Goal: Task Accomplishment & Management: Complete application form

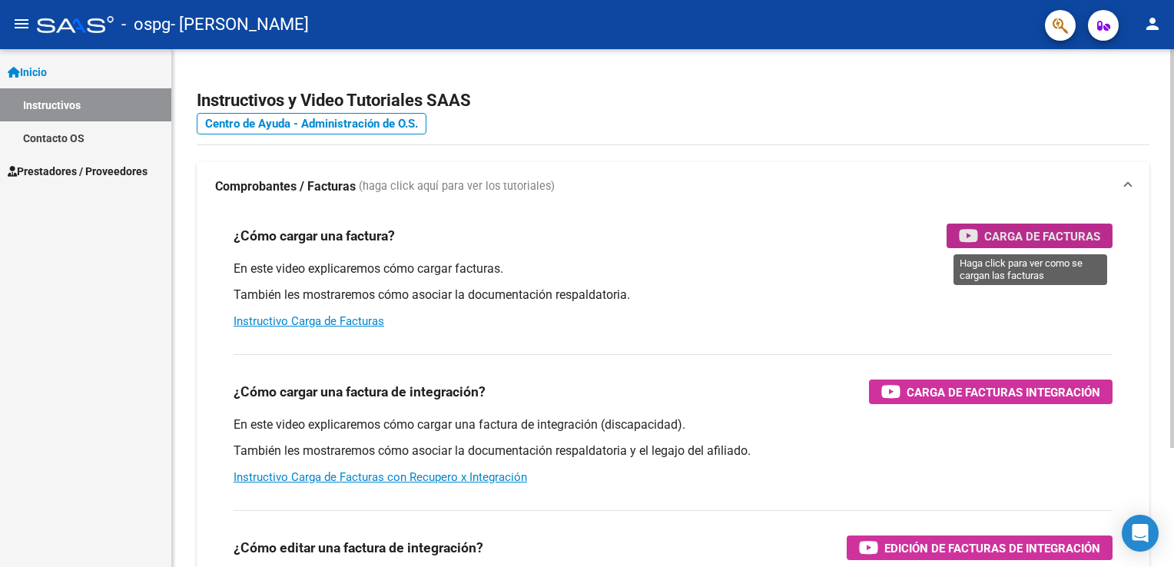
click at [979, 241] on div "Carga de Facturas" at bounding box center [1028, 235] width 141 height 25
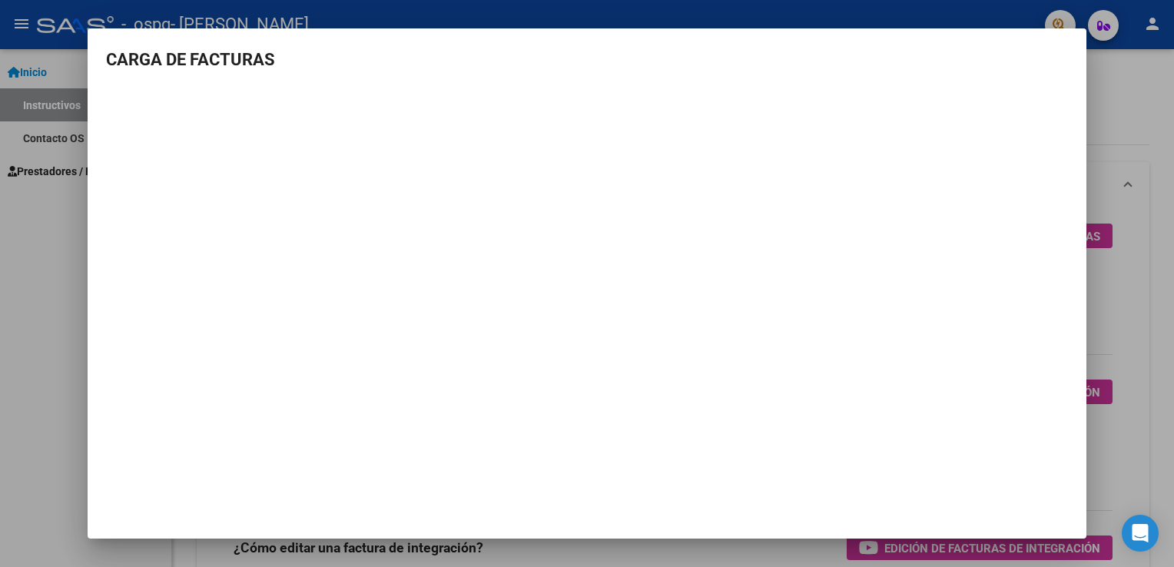
click at [18, 263] on div at bounding box center [587, 283] width 1174 height 567
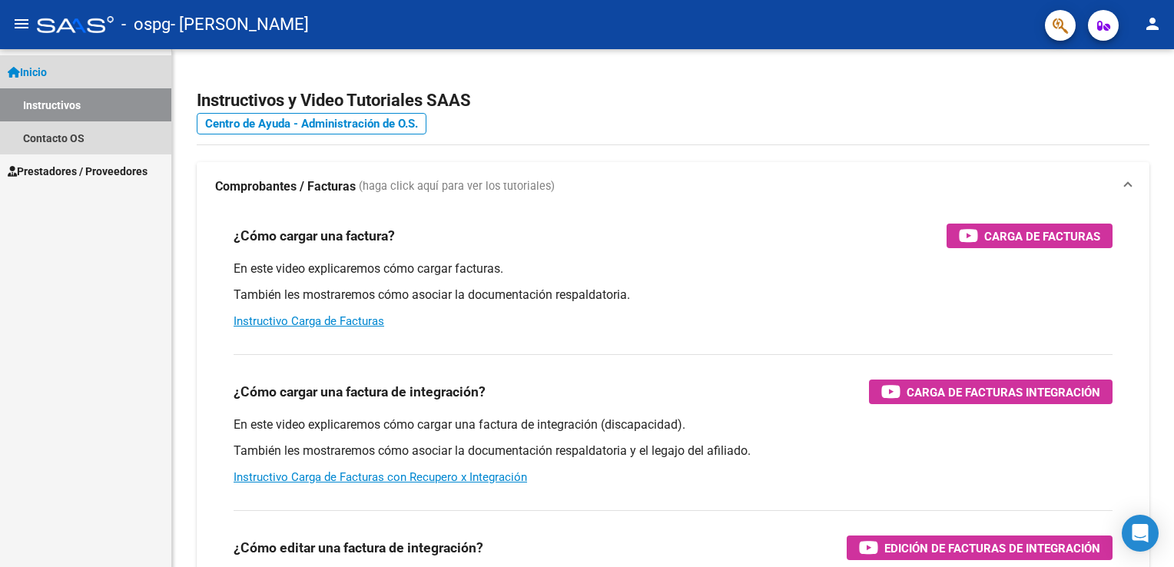
click at [43, 82] on link "Inicio" at bounding box center [85, 71] width 171 height 33
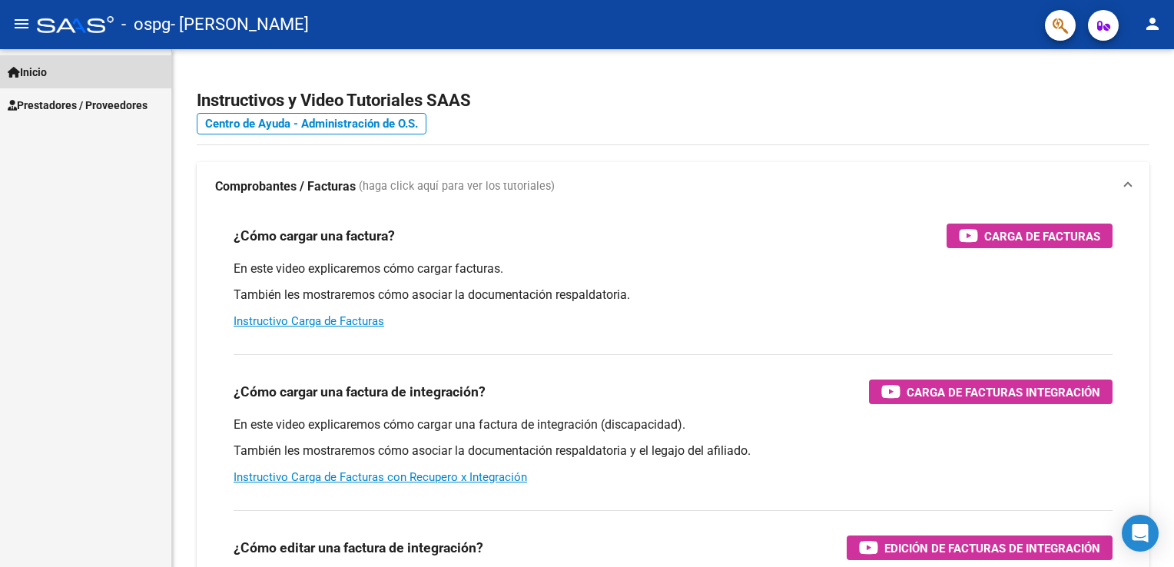
click at [43, 82] on link "Inicio" at bounding box center [85, 71] width 171 height 33
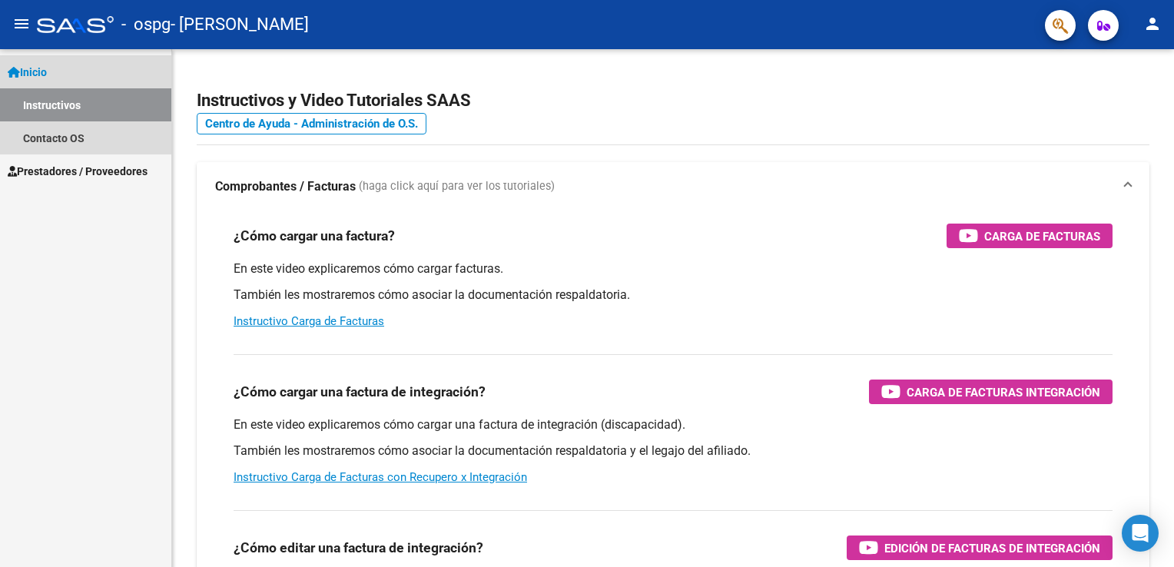
click at [39, 75] on span "Inicio" at bounding box center [27, 72] width 39 height 17
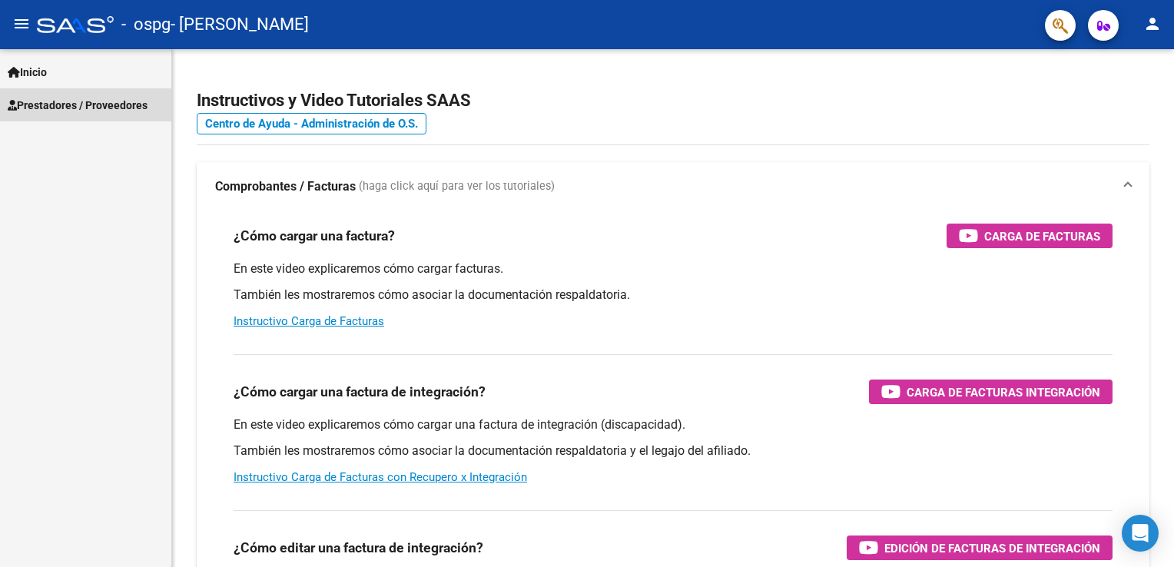
click at [73, 109] on span "Prestadores / Proveedores" at bounding box center [78, 105] width 140 height 17
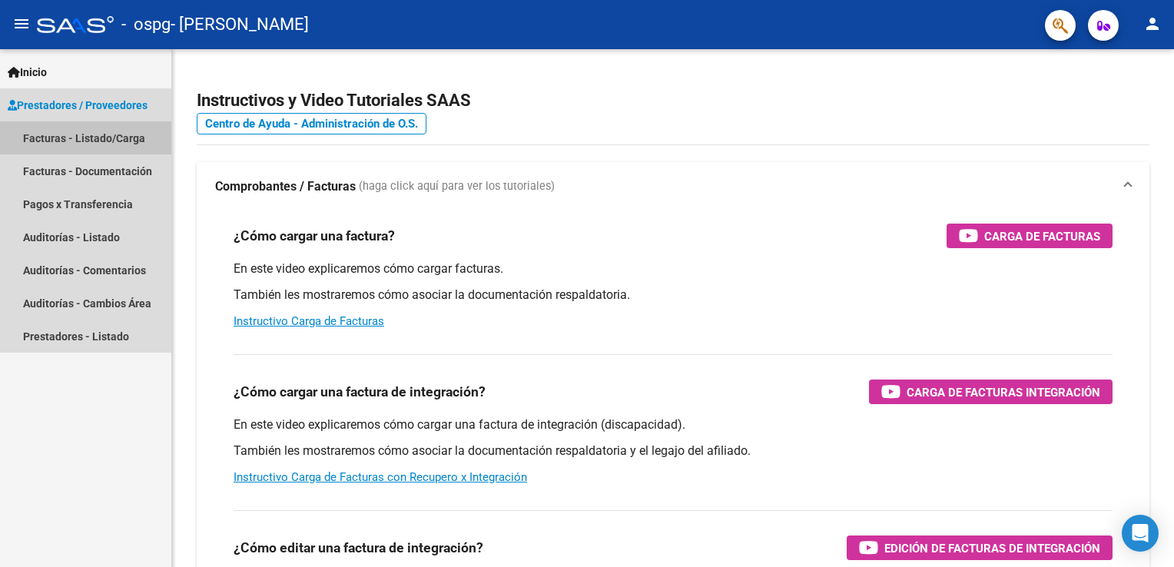
click at [105, 137] on link "Facturas - Listado/Carga" at bounding box center [85, 137] width 171 height 33
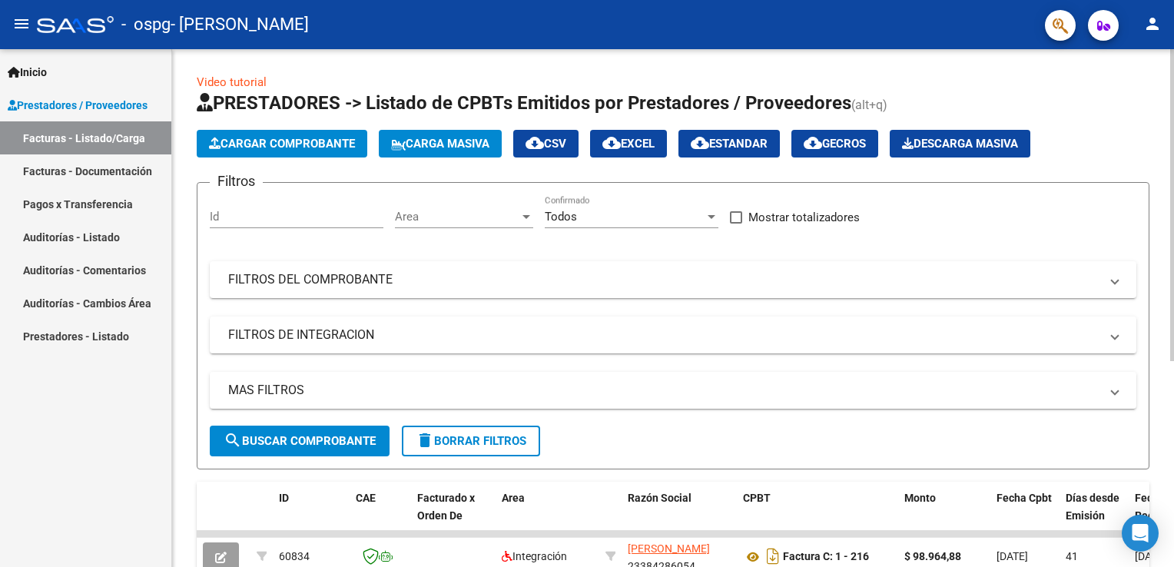
click at [326, 152] on button "Cargar Comprobante" at bounding box center [282, 144] width 170 height 28
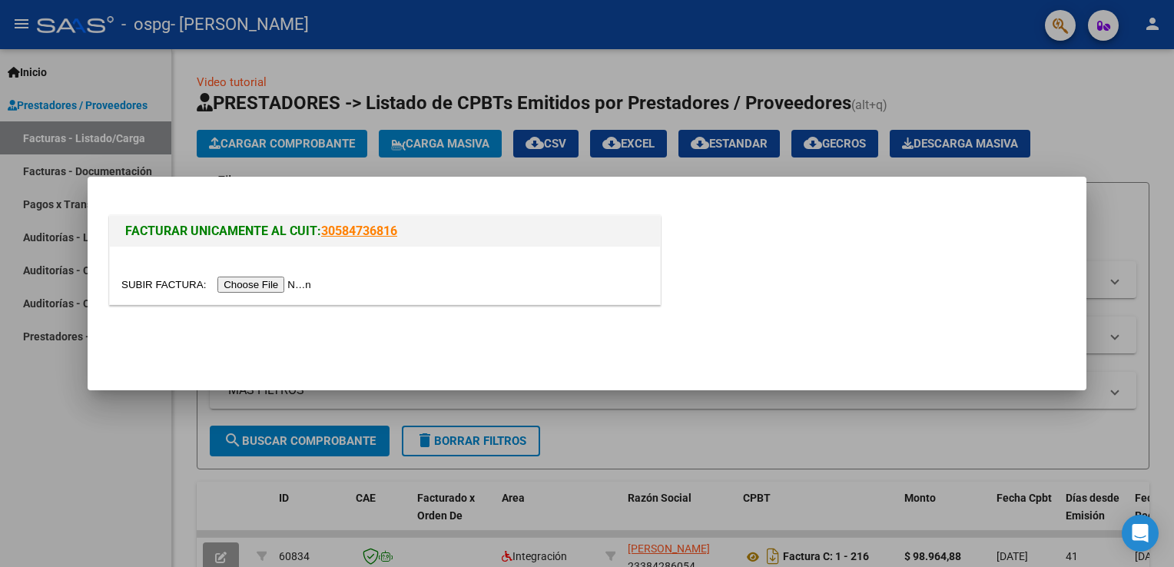
click at [270, 283] on input "file" at bounding box center [218, 284] width 194 height 16
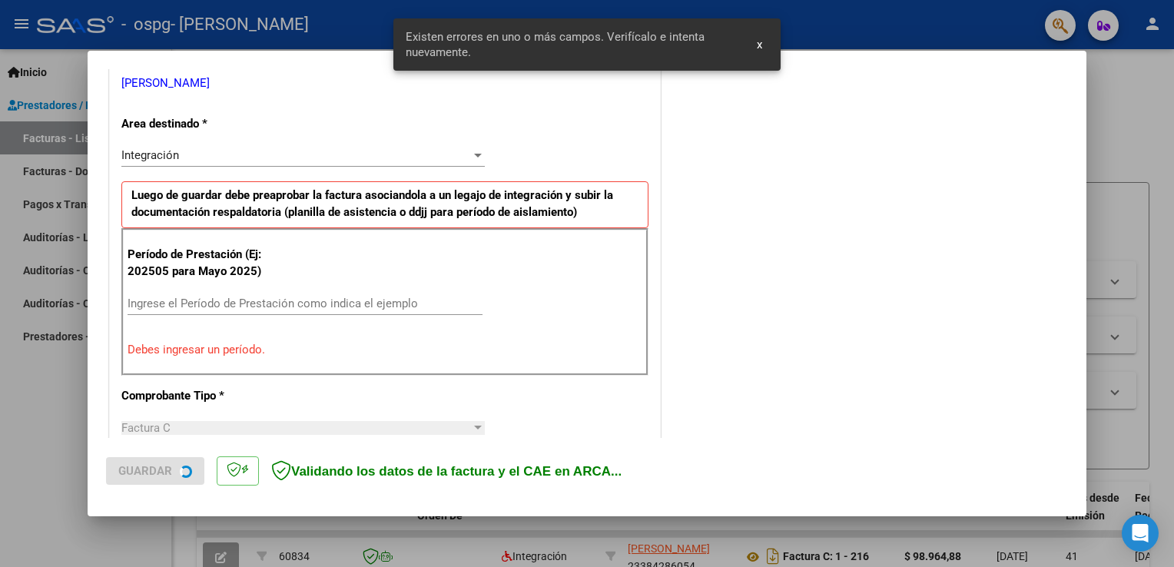
scroll to position [320, 0]
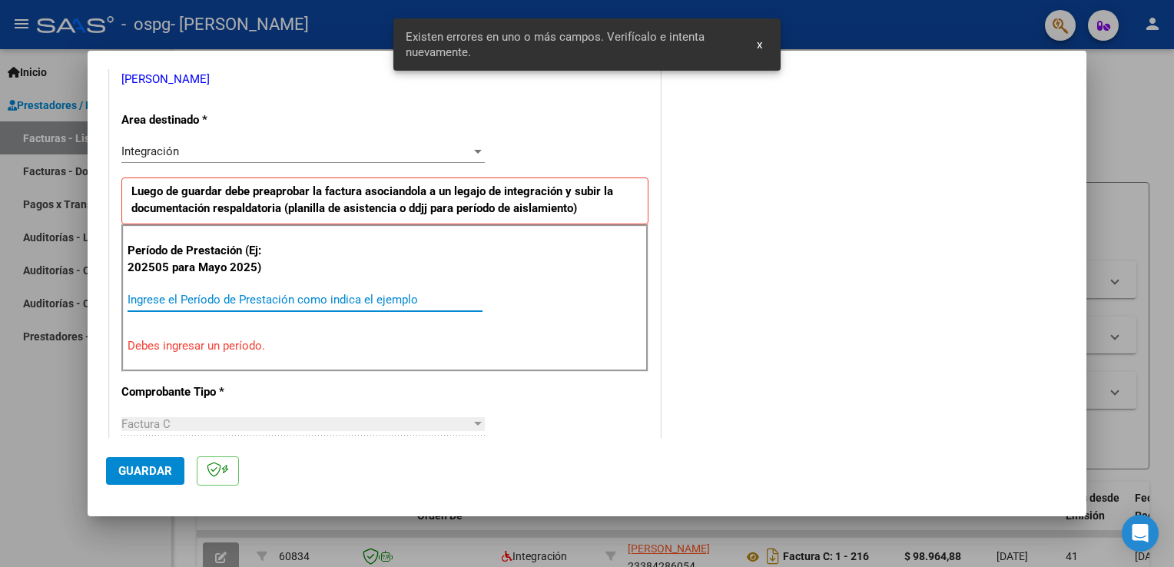
click at [234, 302] on input "Ingrese el Período de Prestación como indica el ejemplo" at bounding box center [304, 300] width 355 height 14
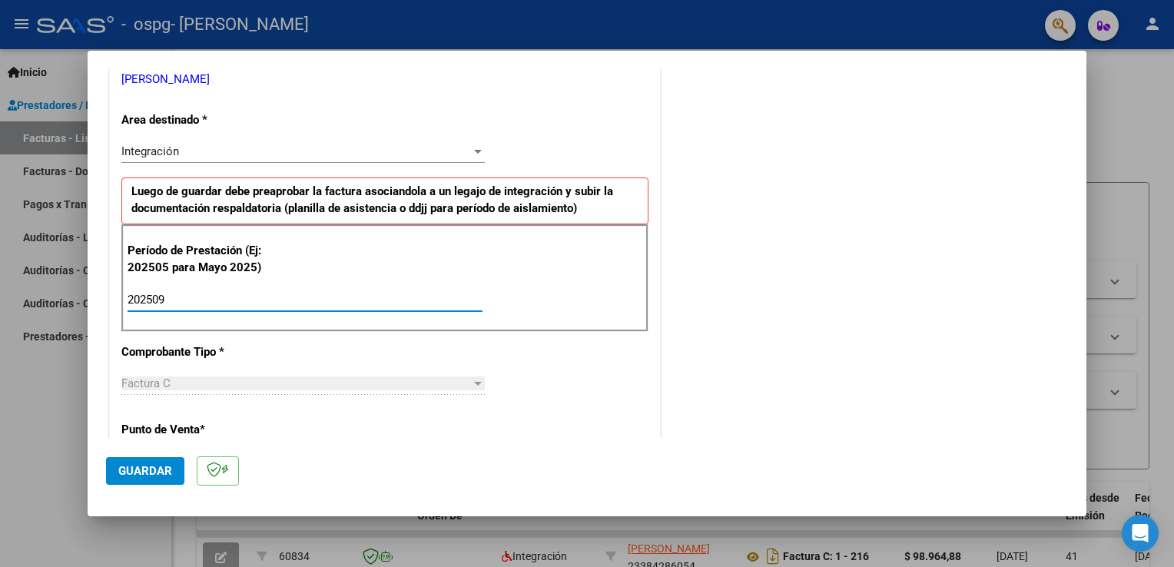
type input "202509"
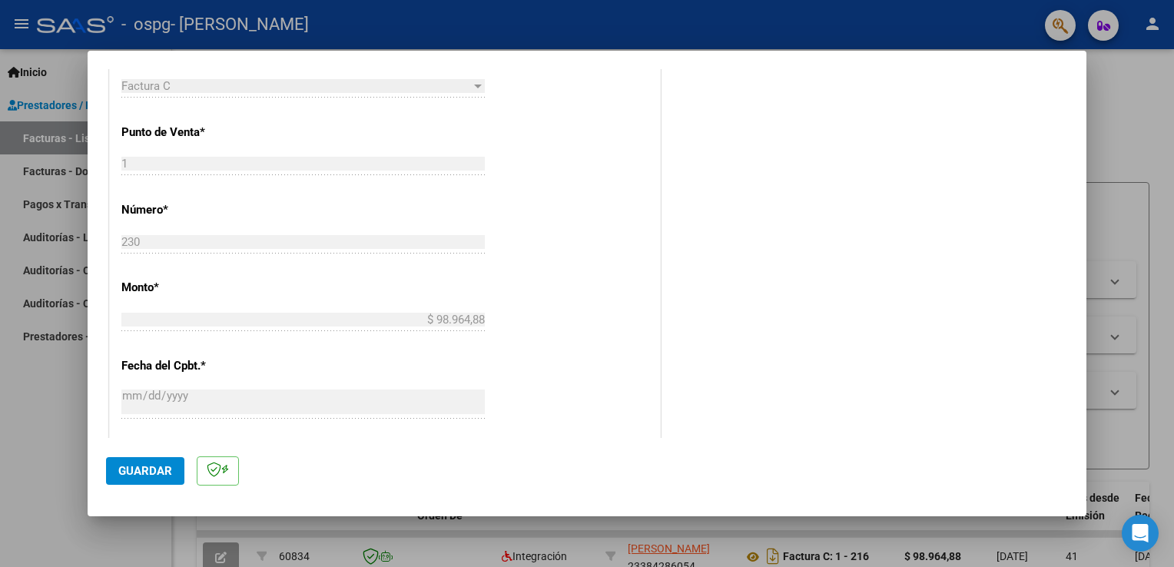
scroll to position [0, 0]
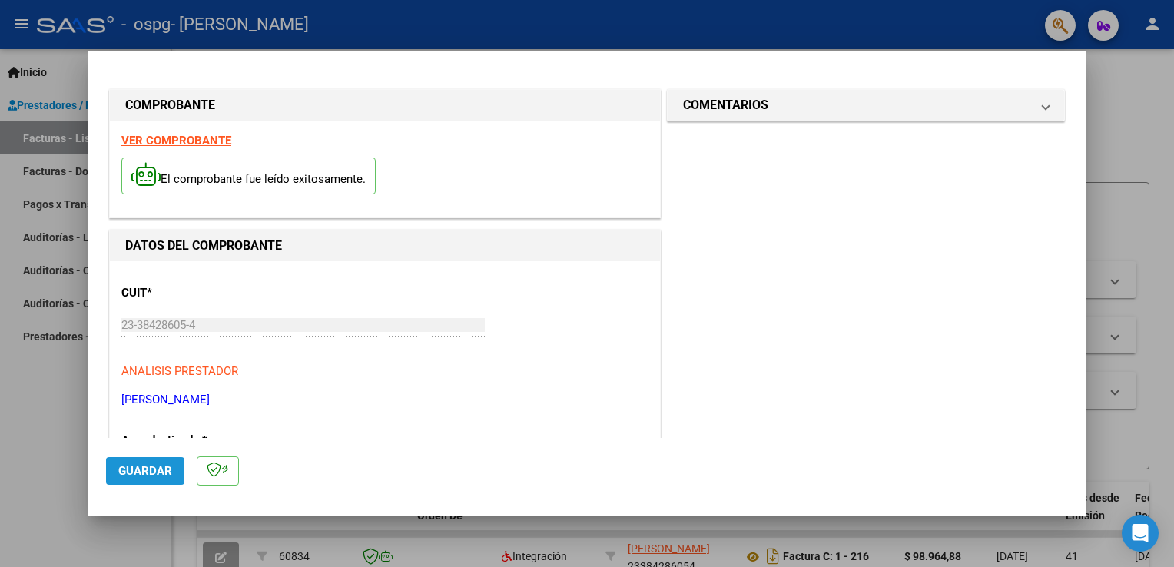
click at [141, 465] on span "Guardar" at bounding box center [145, 471] width 54 height 14
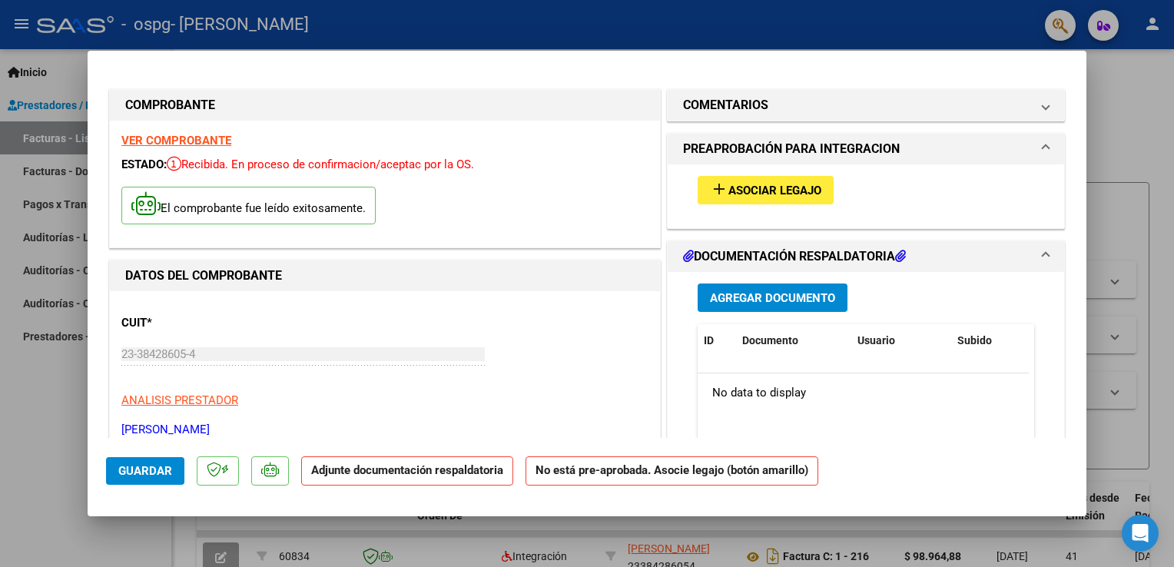
click at [738, 192] on span "Asociar Legajo" at bounding box center [774, 191] width 93 height 14
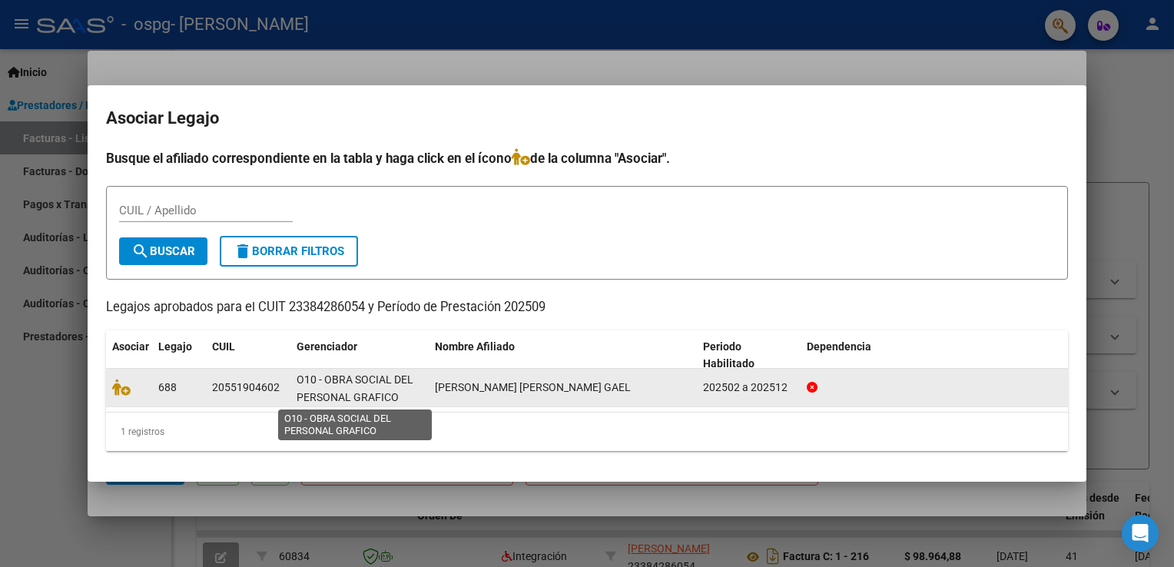
click at [336, 381] on span "O10 - OBRA SOCIAL DEL PERSONAL GRAFICO" at bounding box center [354, 388] width 117 height 30
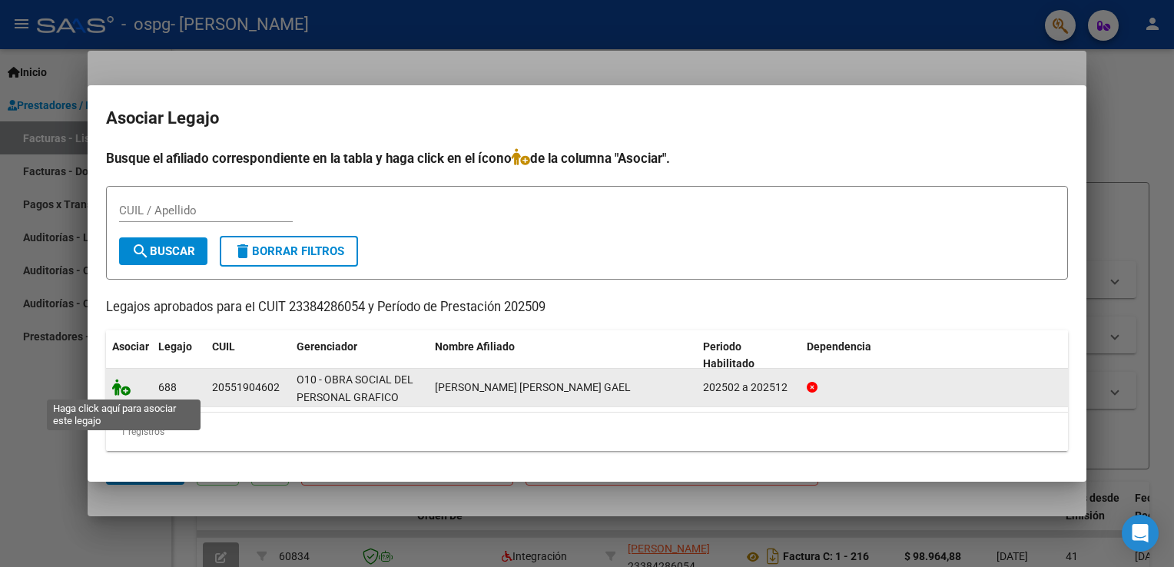
click at [121, 386] on icon at bounding box center [121, 387] width 18 height 17
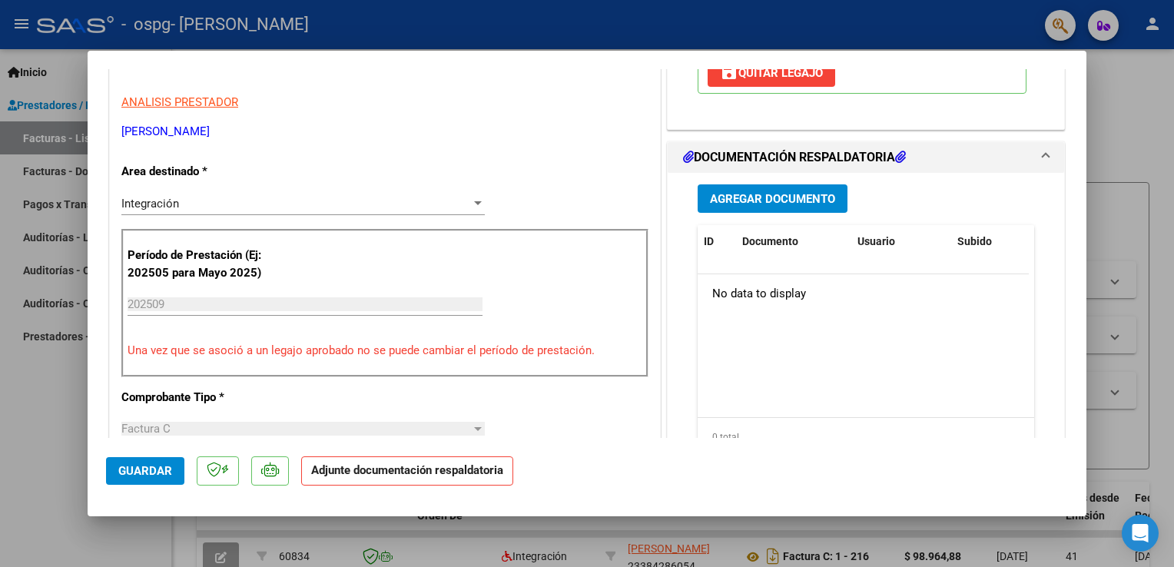
scroll to position [343, 0]
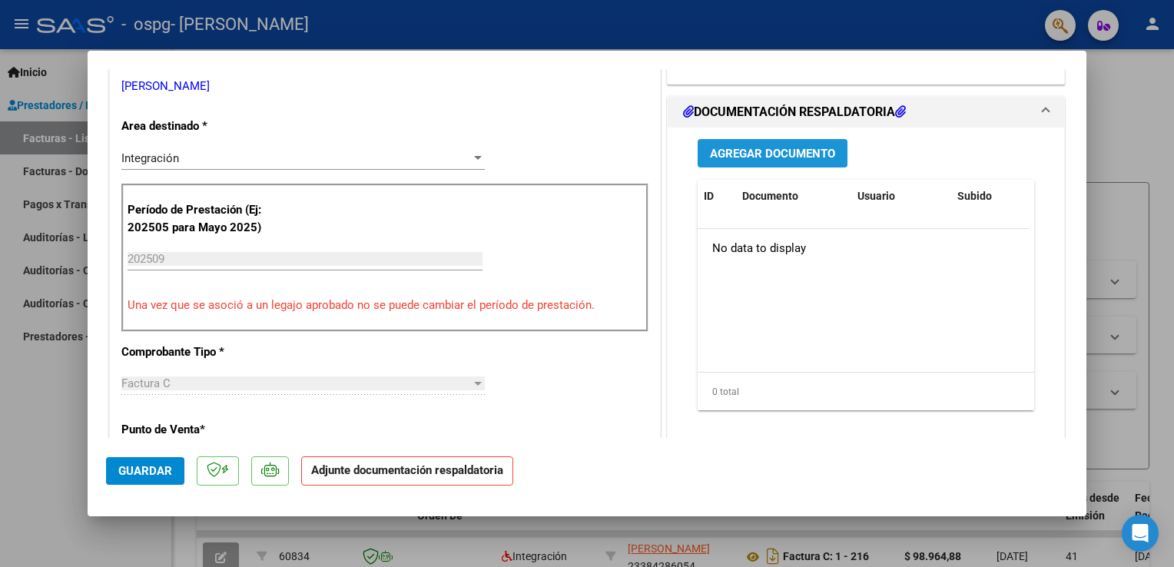
click at [796, 157] on span "Agregar Documento" at bounding box center [772, 154] width 125 height 14
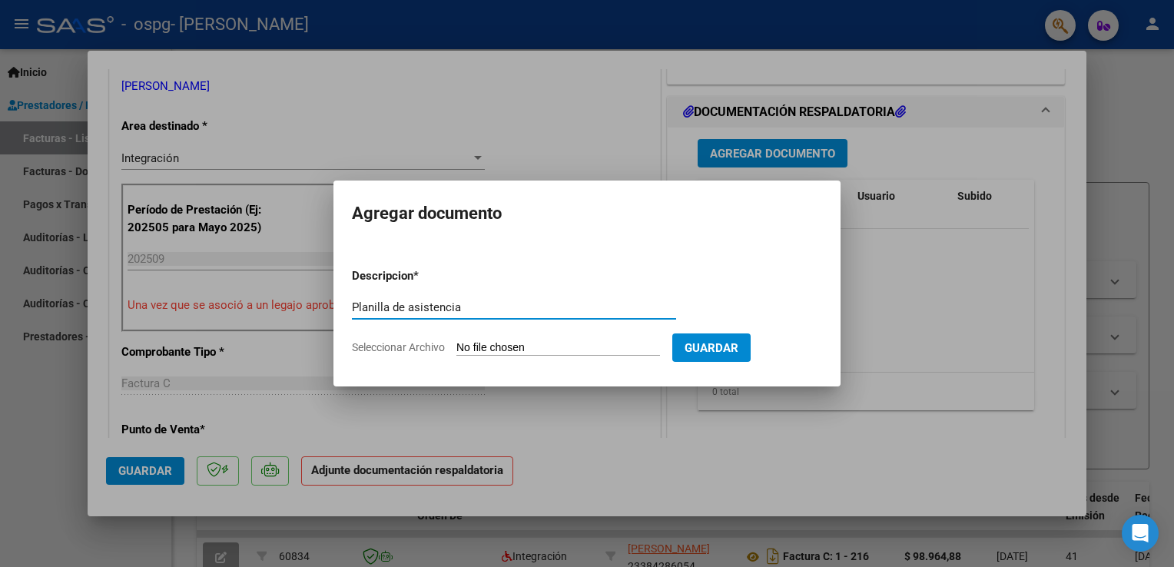
type input "Planilla de asistencia"
click at [429, 344] on span "Seleccionar Archivo" at bounding box center [398, 347] width 93 height 12
click at [456, 344] on input "Seleccionar Archivo" at bounding box center [558, 348] width 204 height 15
type input "C:\fakepath\copy_1760047504484_PlanillaBenjamin-SEPTIEMBRE(2).pdf"
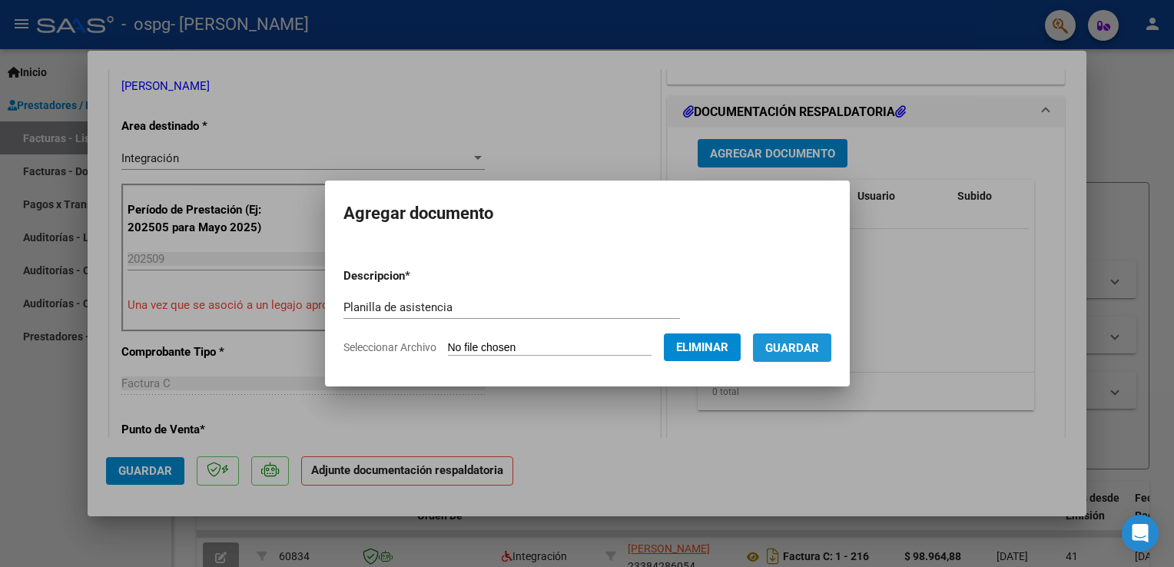
click at [784, 340] on span "Guardar" at bounding box center [792, 347] width 54 height 14
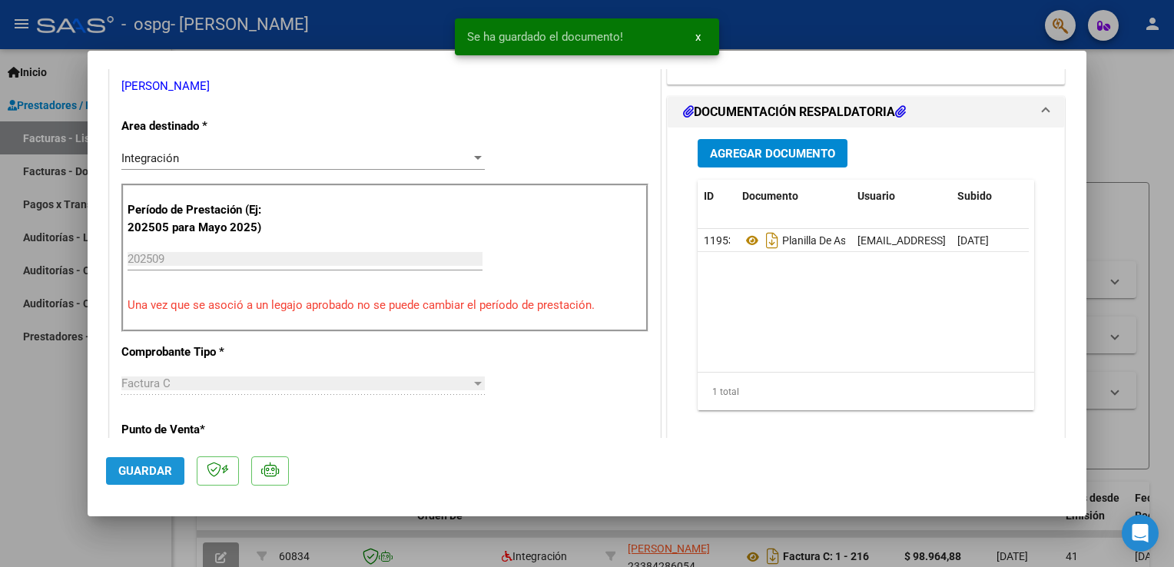
click at [166, 468] on span "Guardar" at bounding box center [145, 471] width 54 height 14
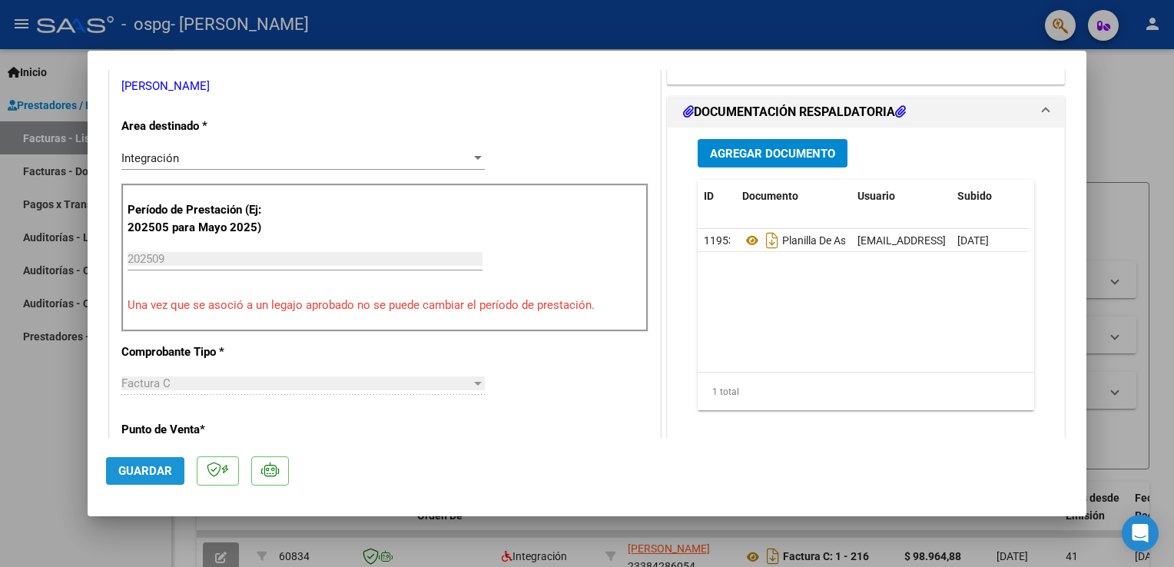
click at [152, 461] on button "Guardar" at bounding box center [145, 471] width 78 height 28
